Goal: Information Seeking & Learning: Learn about a topic

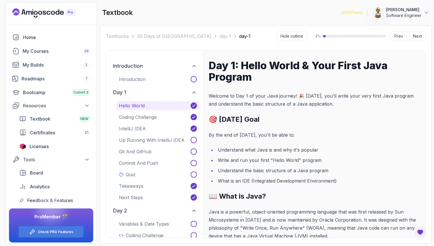
scroll to position [1285, 0]
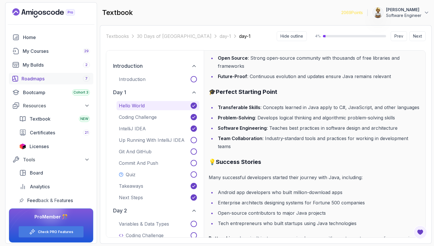
click at [30, 79] on div "Roadmaps 7" at bounding box center [56, 78] width 68 height 7
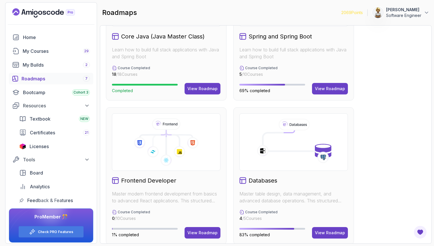
scroll to position [363, 0]
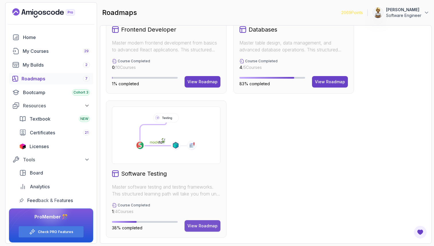
click at [198, 225] on div "View Roadmap" at bounding box center [202, 226] width 30 height 6
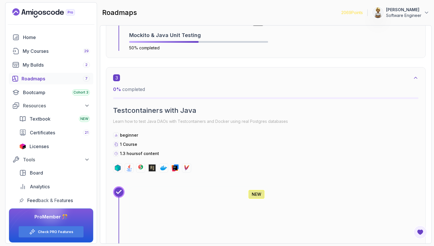
scroll to position [361, 0]
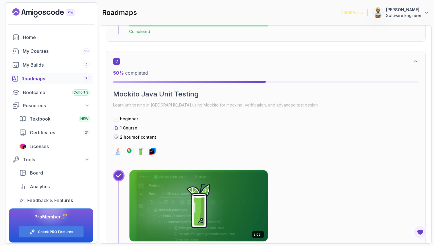
click at [198, 203] on img at bounding box center [198, 205] width 145 height 75
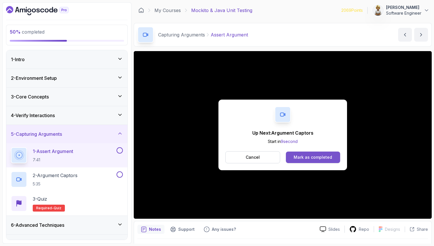
click at [301, 157] on div "Mark as completed" at bounding box center [312, 157] width 38 height 6
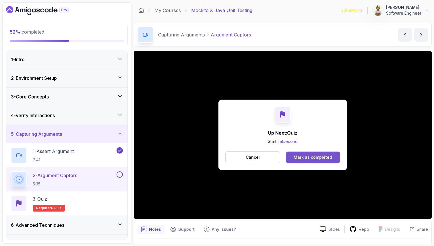
click at [328, 158] on div "Mark as completed" at bounding box center [312, 157] width 38 height 6
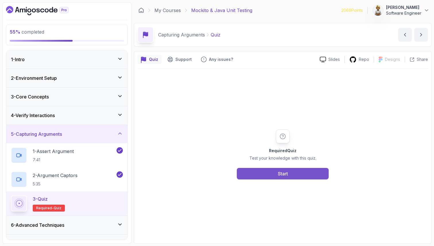
click at [284, 174] on div "Start" at bounding box center [283, 173] width 10 height 7
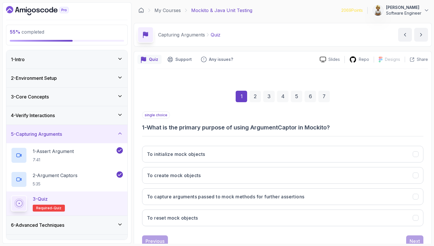
click at [203, 100] on div "1 2 3 4 5 6 7" at bounding box center [282, 96] width 281 height 30
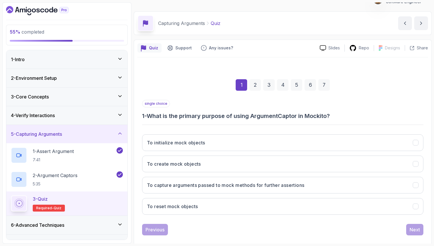
scroll to position [20, 0]
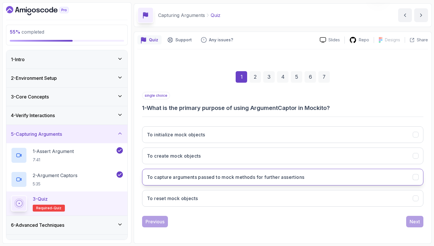
click at [197, 176] on h3 "To capture arguments passed to mock methods for further assertions" at bounding box center [225, 177] width 157 height 7
click at [414, 221] on div "Next" at bounding box center [414, 221] width 10 height 7
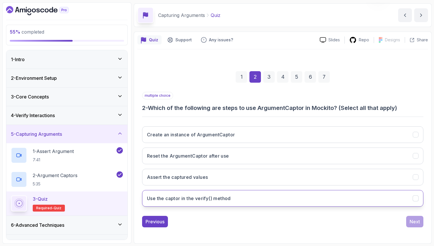
click at [227, 197] on h3 "Use the captor in the verify() method" at bounding box center [189, 198] width 84 height 7
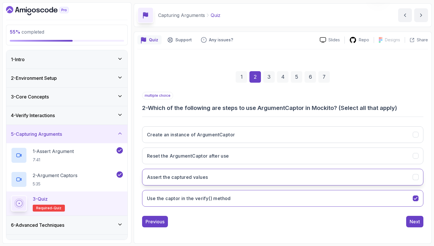
click at [190, 180] on h3 "Assert the captured values" at bounding box center [177, 177] width 61 height 7
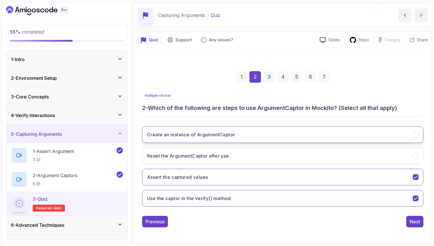
click at [183, 137] on h3 "Create an instance of ArgumentCaptor" at bounding box center [191, 134] width 88 height 7
click at [413, 221] on div "Next" at bounding box center [414, 221] width 10 height 7
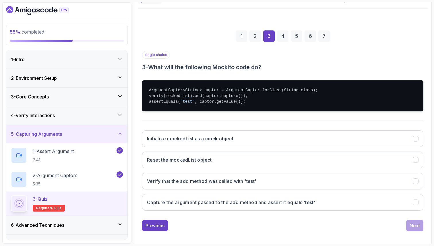
scroll to position [64, 0]
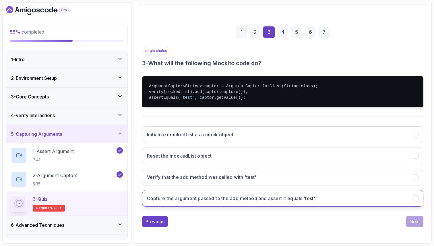
click at [382, 201] on button "Capture the argument passed to the add method and assert it equals 'test'" at bounding box center [282, 198] width 281 height 17
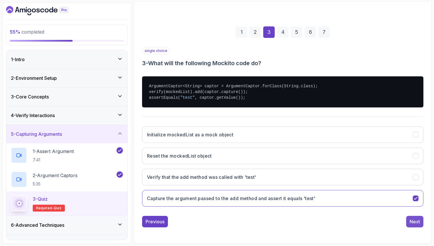
click at [418, 219] on div "Next" at bounding box center [414, 221] width 10 height 7
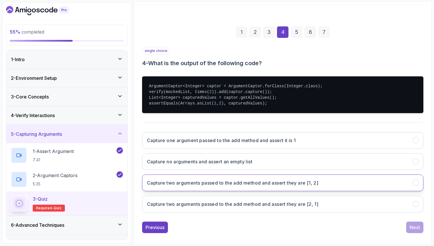
click at [299, 180] on h3 "Capture two arguments passed to the add method and assert they are [1, 2]" at bounding box center [232, 182] width 171 height 7
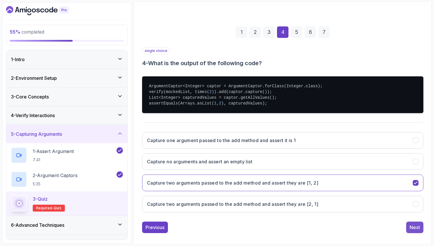
click at [419, 228] on div "Next" at bounding box center [414, 227] width 10 height 7
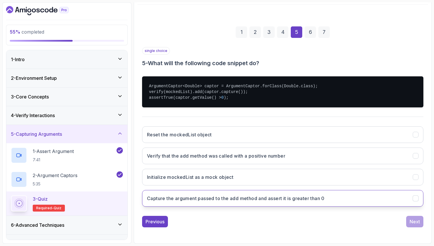
click at [167, 200] on h3 "Capture the argument passed to the add method and assert it is greater than 0" at bounding box center [236, 198] width 178 height 7
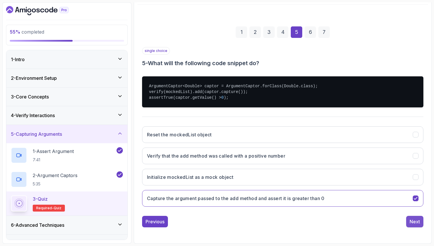
click at [417, 219] on div "Next" at bounding box center [414, 221] width 10 height 7
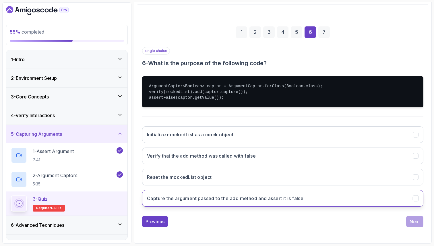
click at [329, 194] on button "Capture the argument passed to the add method and assert it is false" at bounding box center [282, 198] width 281 height 17
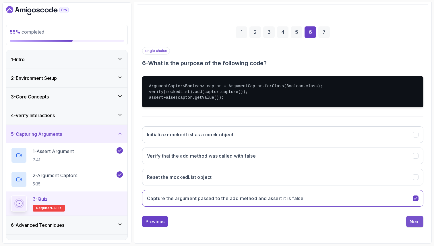
click at [409, 218] on div "Next" at bounding box center [414, 221] width 10 height 7
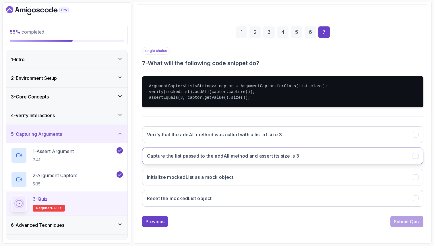
click at [287, 159] on h3 "Capture the list passed to the addAll method and assert its size is 3" at bounding box center [223, 155] width 152 height 7
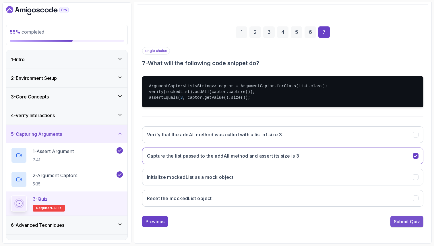
click at [399, 222] on div "Submit Quiz" at bounding box center [407, 221] width 26 height 7
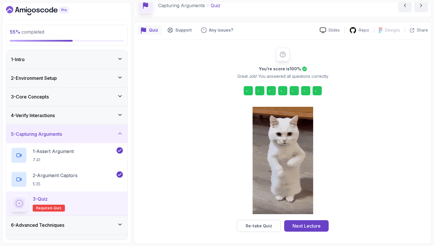
scroll to position [29, 0]
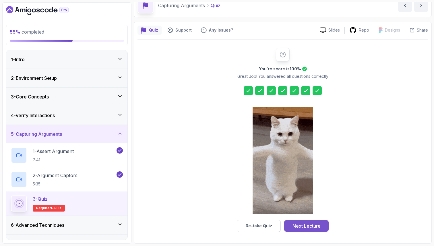
click at [306, 226] on div "Next Lecture" at bounding box center [306, 225] width 28 height 7
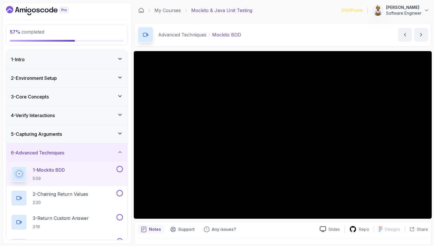
click at [65, 171] on p "1 - Mockito BDD" at bounding box center [49, 169] width 32 height 7
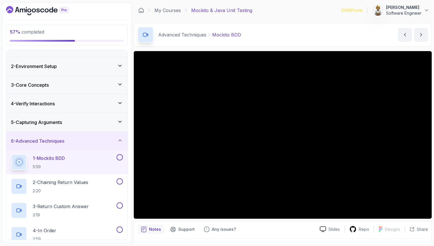
scroll to position [8, 0]
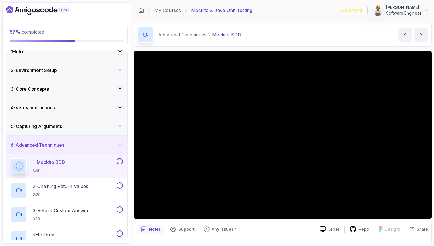
click at [120, 123] on icon at bounding box center [120, 126] width 6 height 6
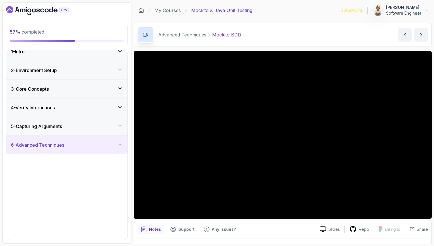
scroll to position [0, 0]
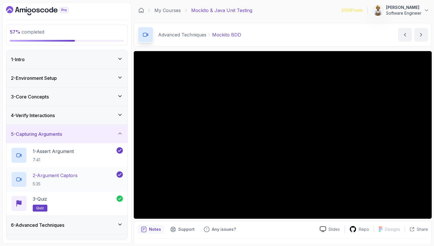
click at [86, 177] on div "2 - Argument Captors 5:35" at bounding box center [63, 179] width 104 height 16
click at [122, 132] on icon at bounding box center [120, 134] width 6 height 6
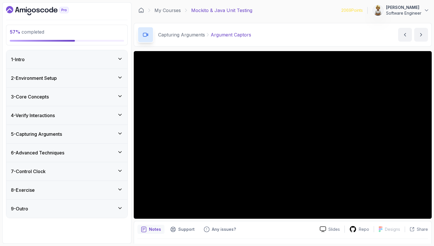
click at [121, 189] on icon at bounding box center [120, 189] width 6 height 6
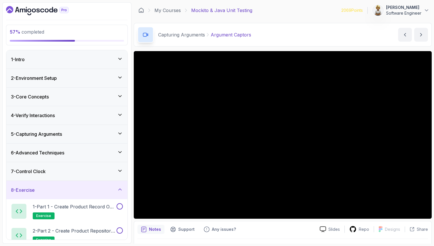
click at [122, 188] on icon at bounding box center [120, 189] width 6 height 6
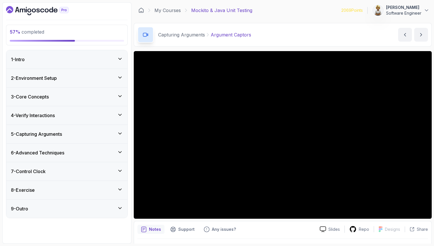
click at [120, 170] on icon at bounding box center [120, 171] width 6 height 6
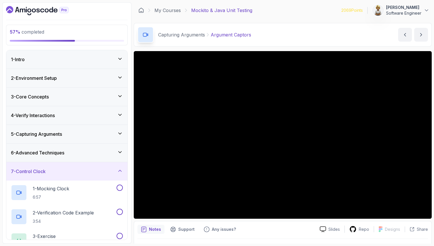
click at [120, 170] on icon at bounding box center [120, 171] width 6 height 6
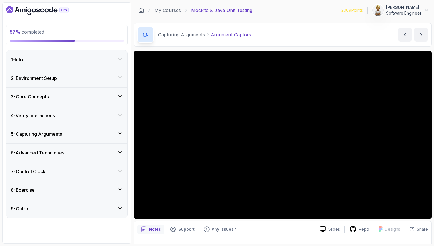
click at [120, 150] on icon at bounding box center [120, 152] width 6 height 6
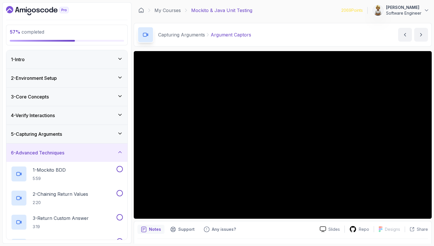
click at [121, 151] on icon at bounding box center [120, 152] width 6 height 6
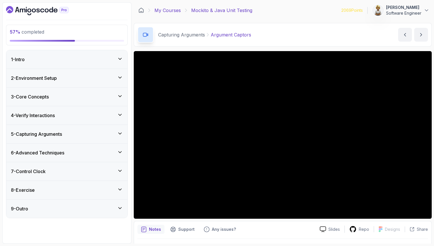
click at [170, 11] on link "My Courses" at bounding box center [167, 10] width 26 height 7
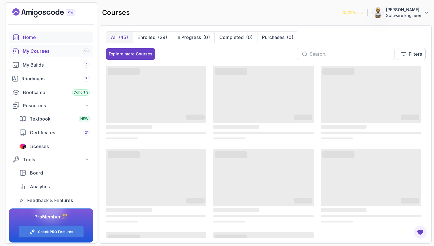
click at [36, 39] on div "Home" at bounding box center [56, 37] width 67 height 7
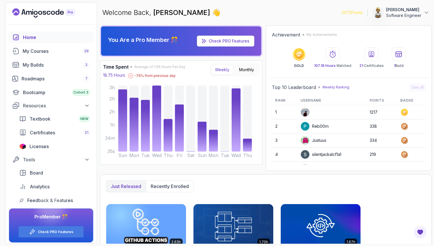
click at [316, 141] on div "Justuus" at bounding box center [313, 140] width 26 height 9
